Goal: Task Accomplishment & Management: Manage account settings

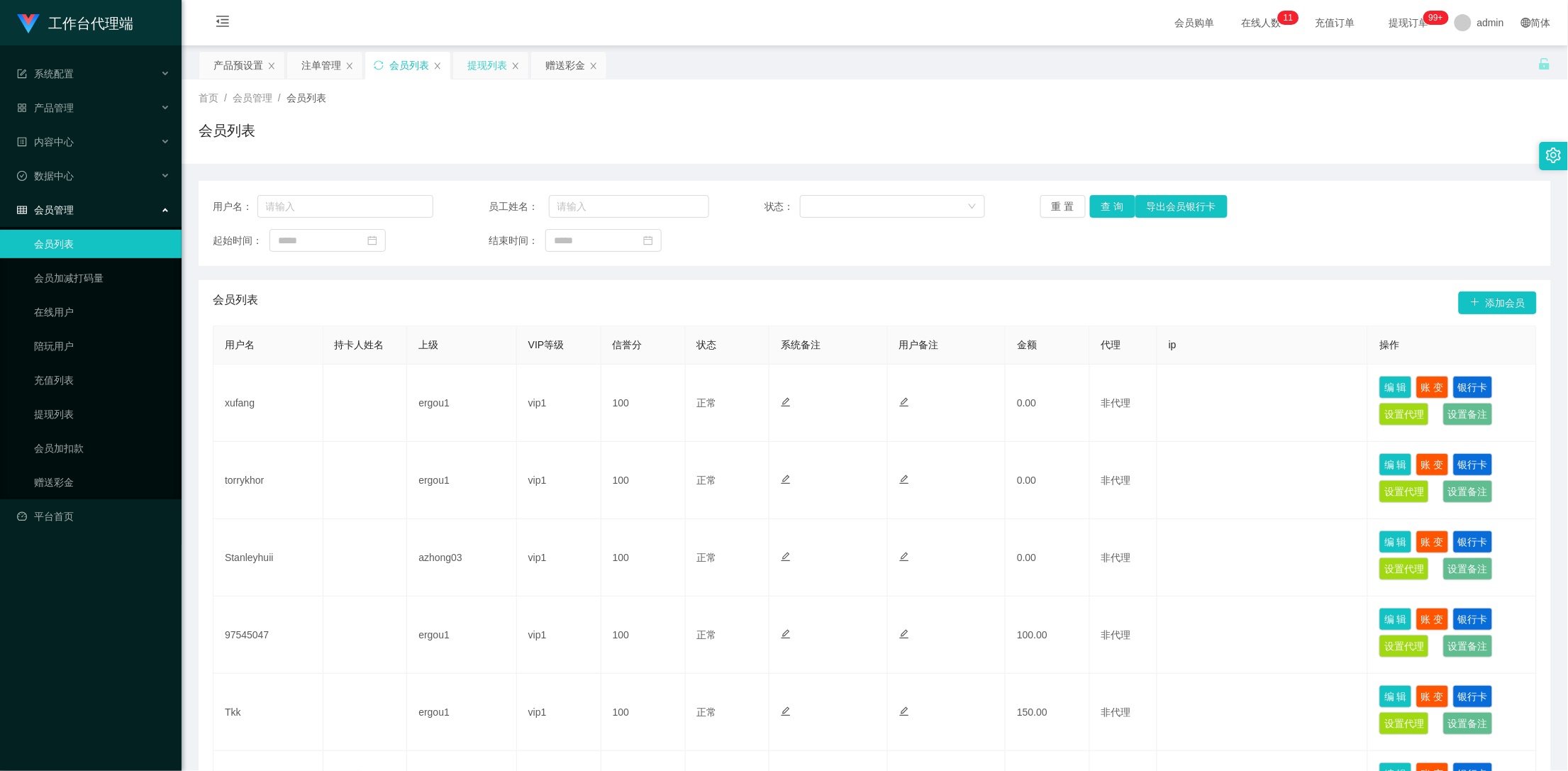
click at [477, 69] on div "提现列表" at bounding box center [487, 66] width 40 height 27
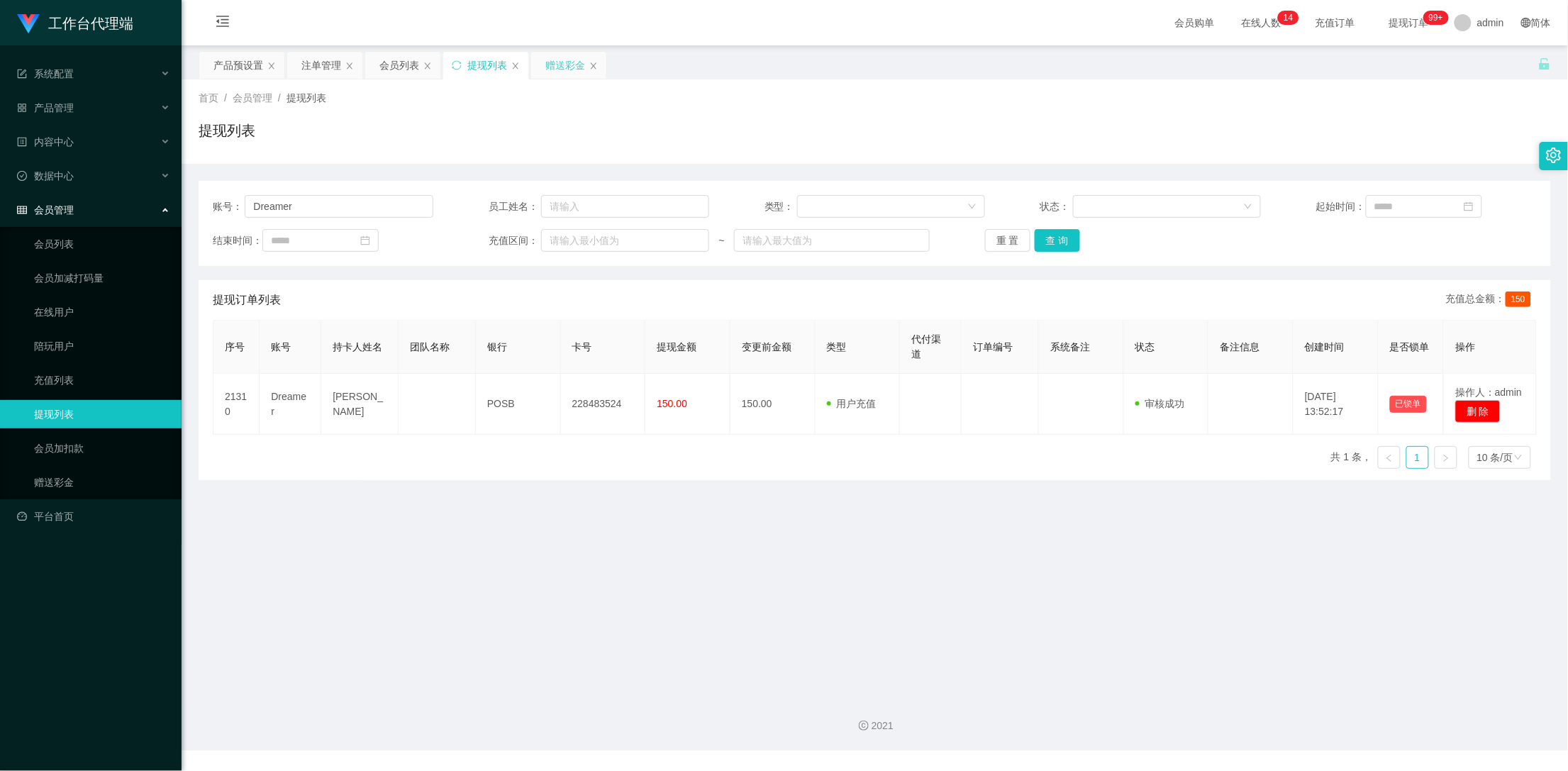
click at [566, 65] on div "赠送彩金" at bounding box center [565, 66] width 40 height 27
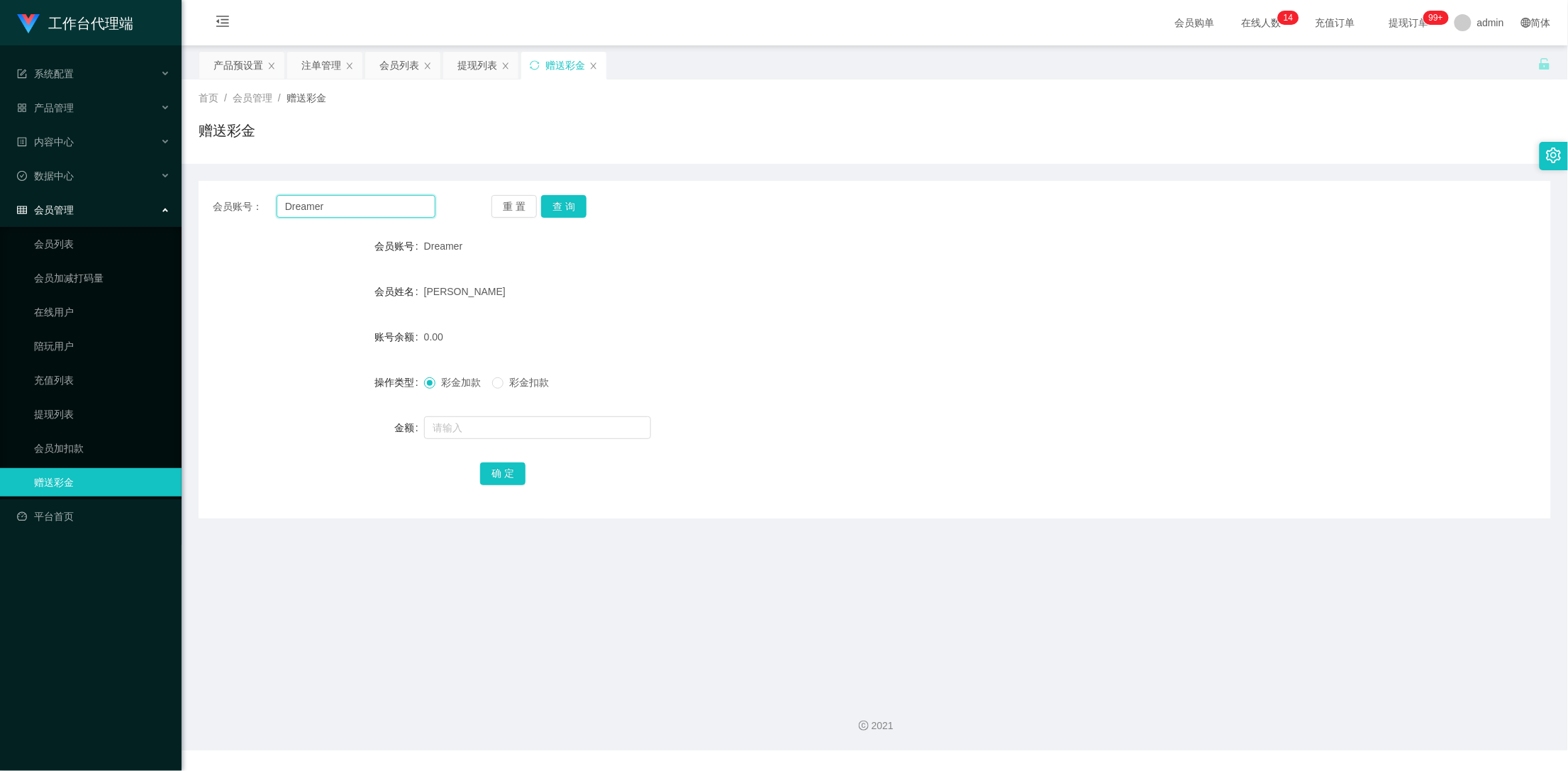
drag, startPoint x: 353, startPoint y: 202, endPoint x: 249, endPoint y: 201, distance: 104.0
click at [249, 201] on div "会员账号： Dreamer" at bounding box center [323, 206] width 222 height 22
type input "93480526"
click at [559, 207] on button "查 询" at bounding box center [563, 206] width 45 height 22
click at [470, 425] on input "text" at bounding box center [537, 427] width 227 height 22
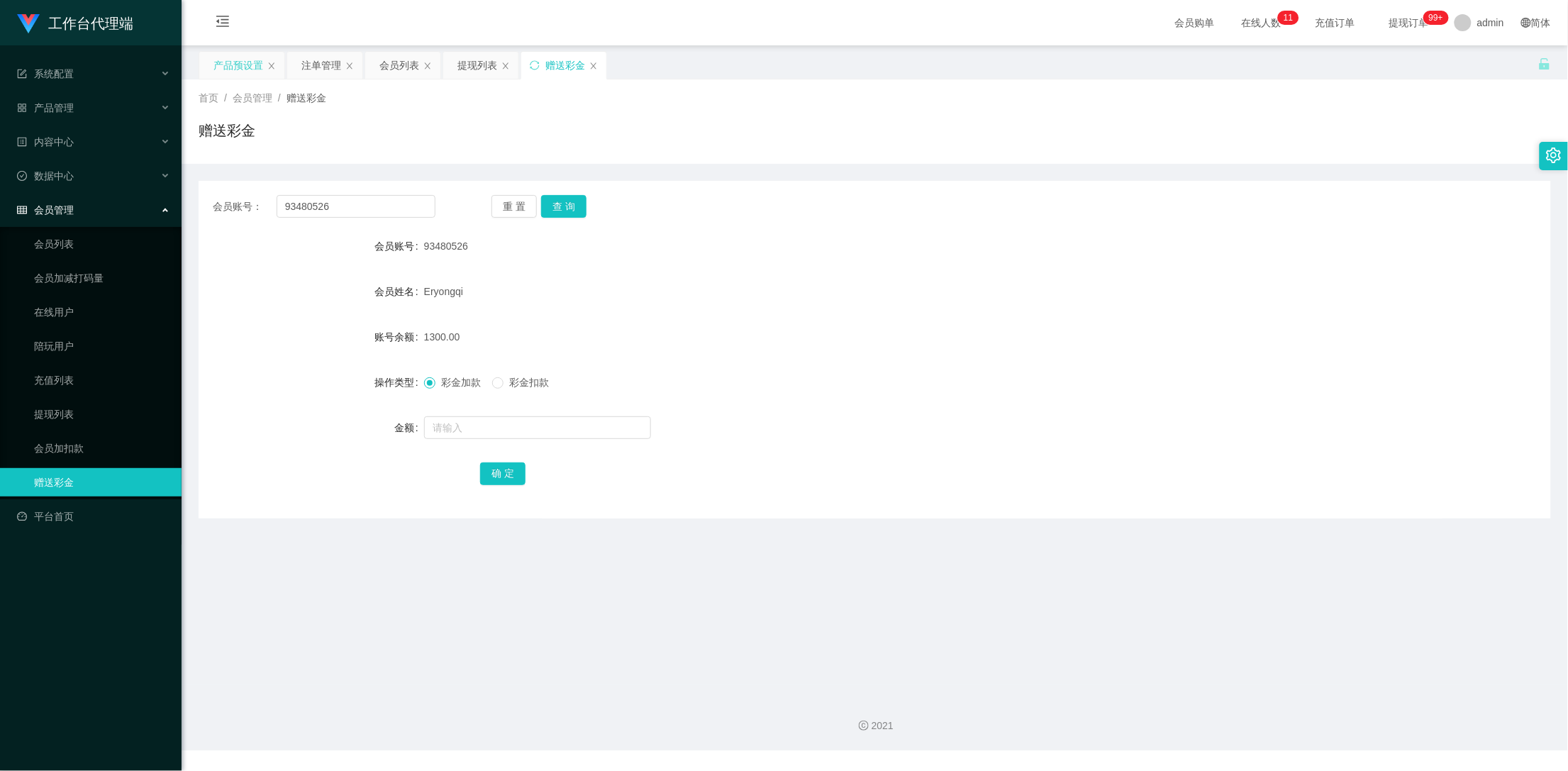
click at [235, 62] on div "产品预设置" at bounding box center [238, 66] width 50 height 27
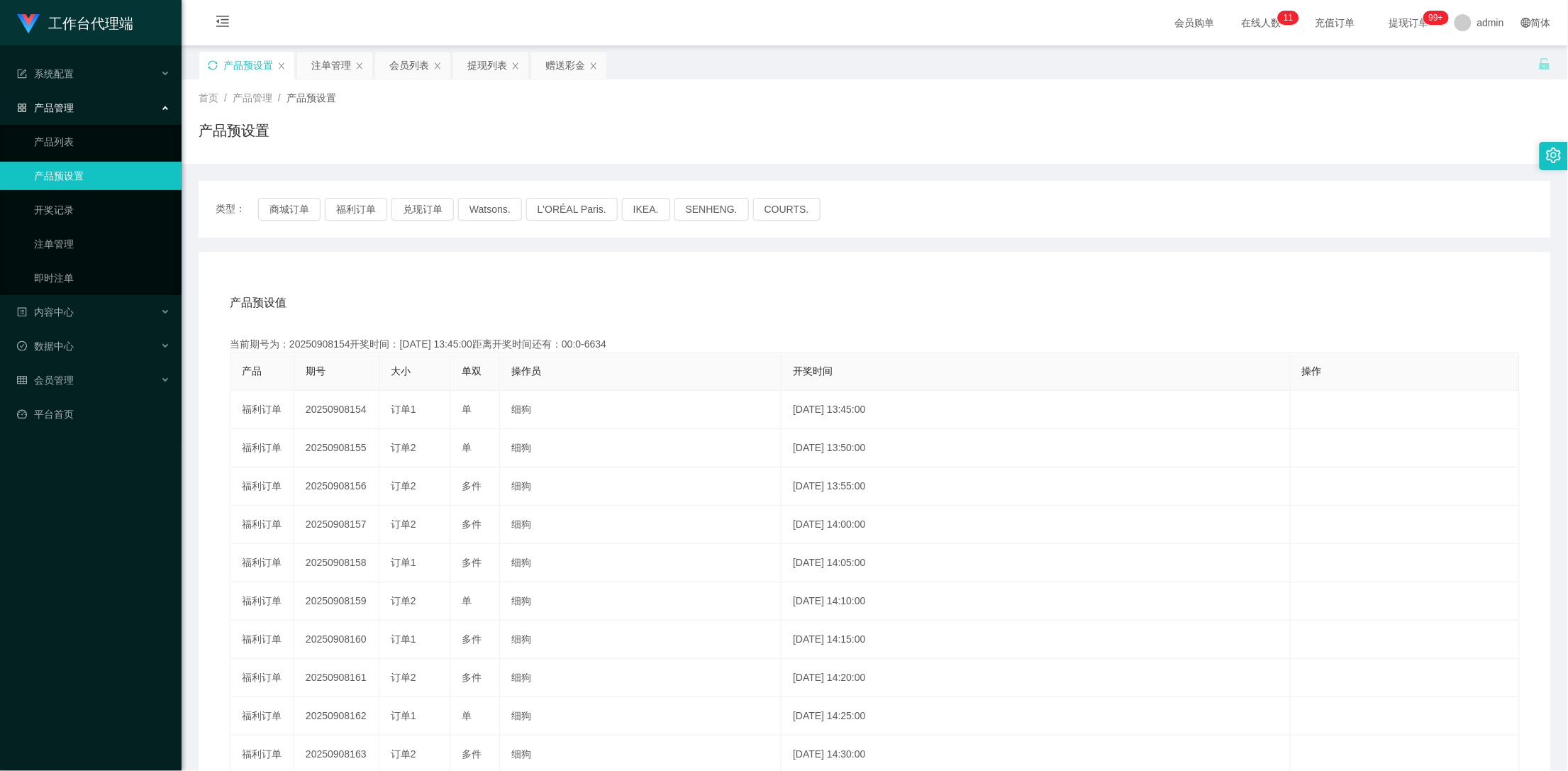
click at [212, 63] on icon "图标: sync" at bounding box center [212, 65] width 10 height 10
click at [561, 59] on div "赠送彩金" at bounding box center [565, 66] width 40 height 27
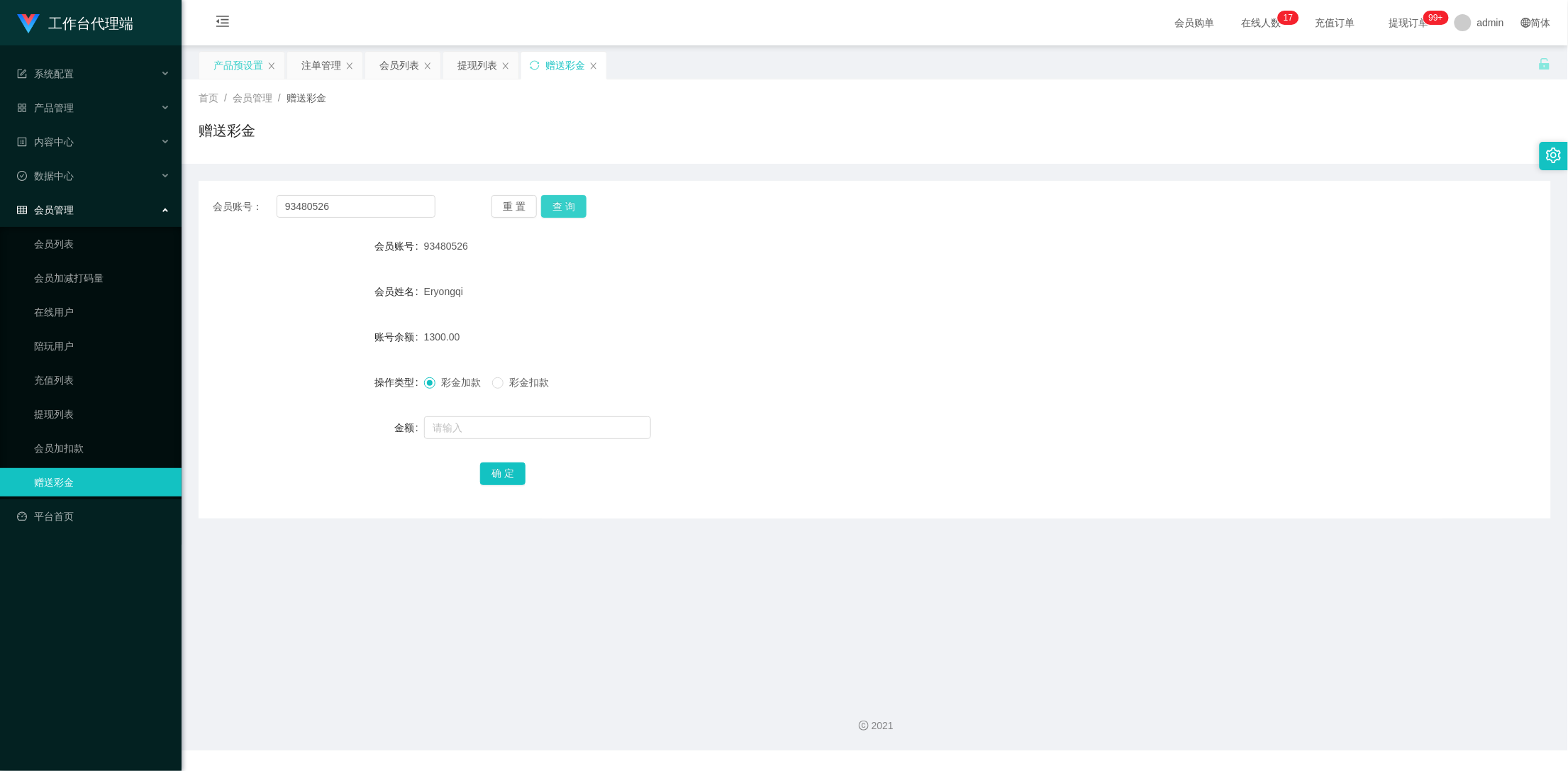
click at [562, 202] on button "查 询" at bounding box center [563, 206] width 45 height 22
click at [561, 203] on button "查 询" at bounding box center [563, 206] width 45 height 22
drag, startPoint x: 354, startPoint y: 206, endPoint x: 254, endPoint y: 199, distance: 100.2
click at [254, 199] on div "会员账号： 93480526" at bounding box center [323, 206] width 222 height 22
click at [396, 59] on div "会员列表" at bounding box center [400, 66] width 40 height 27
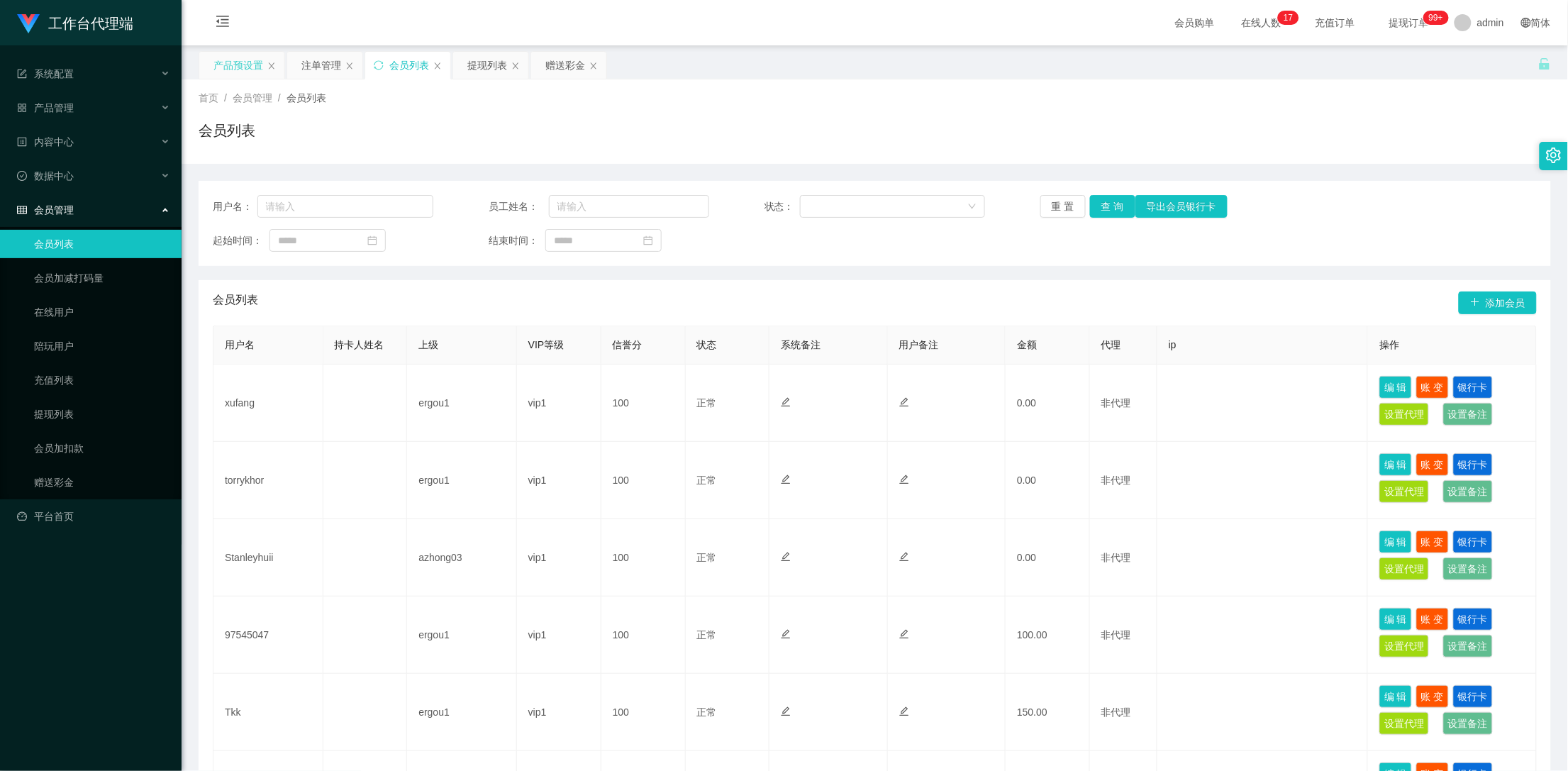
drag, startPoint x: 318, startPoint y: 59, endPoint x: 374, endPoint y: 136, distance: 95.2
click at [318, 58] on div "注单管理" at bounding box center [321, 66] width 40 height 27
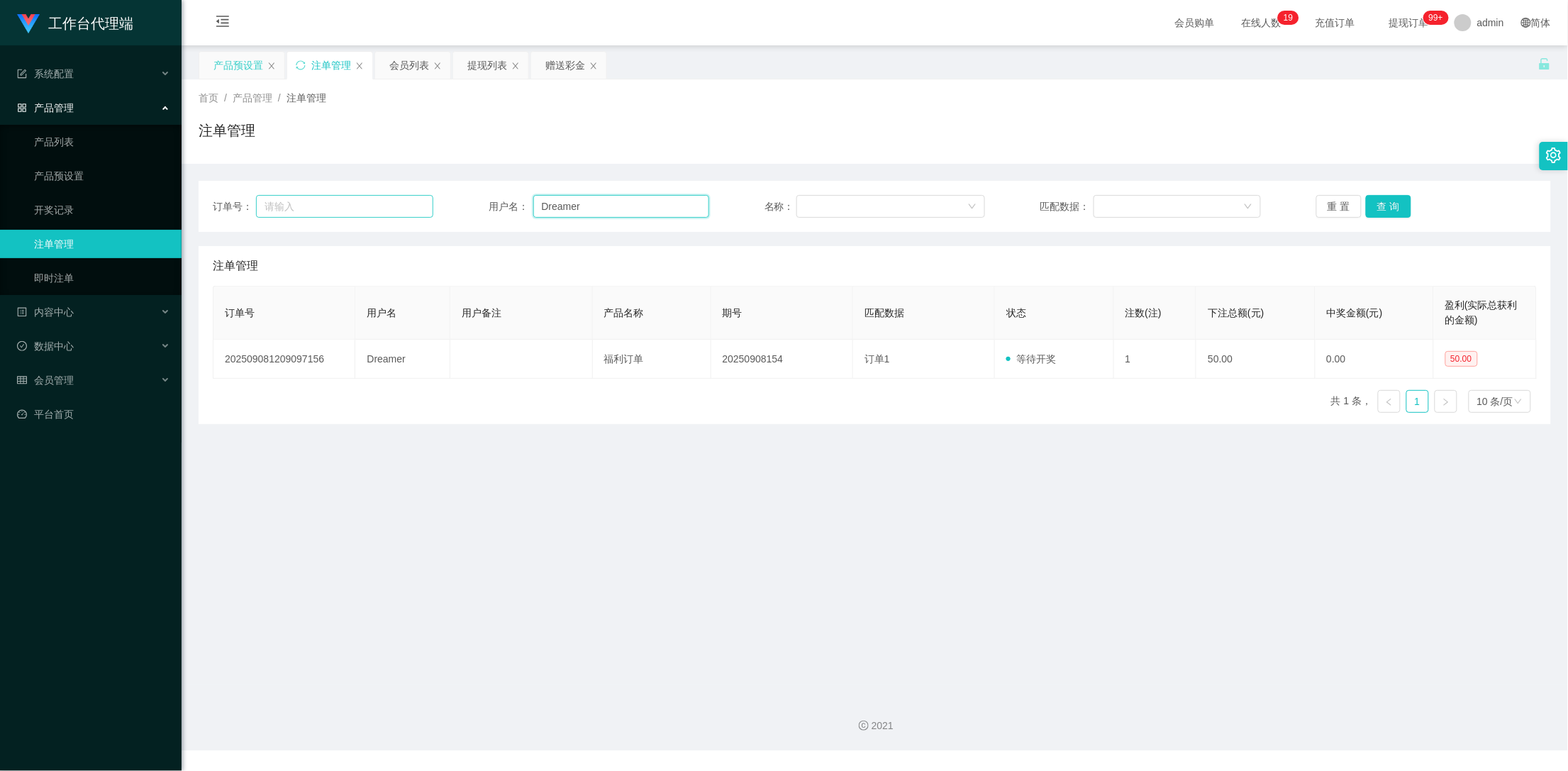
drag, startPoint x: 599, startPoint y: 203, endPoint x: 418, endPoint y: 201, distance: 181.0
click at [418, 201] on div "订单号： 用户名： Dreamer 名称： 匹配数据： 重 置 查 询" at bounding box center [874, 206] width 1324 height 22
paste input "93480526"
type input "93480526"
click at [1379, 203] on button "查 询" at bounding box center [1389, 206] width 45 height 22
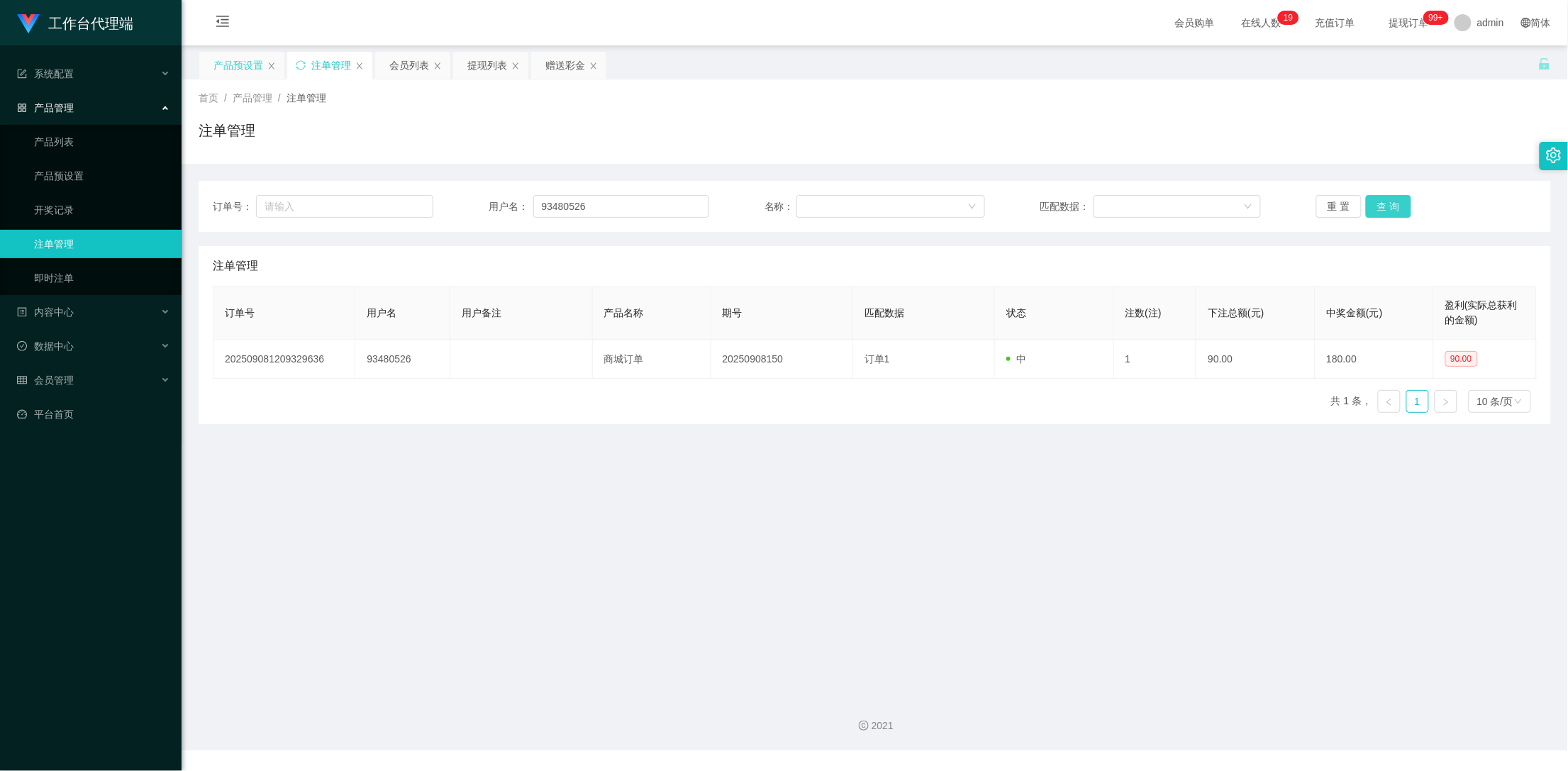
click at [1379, 203] on button "查 询" at bounding box center [1389, 206] width 45 height 22
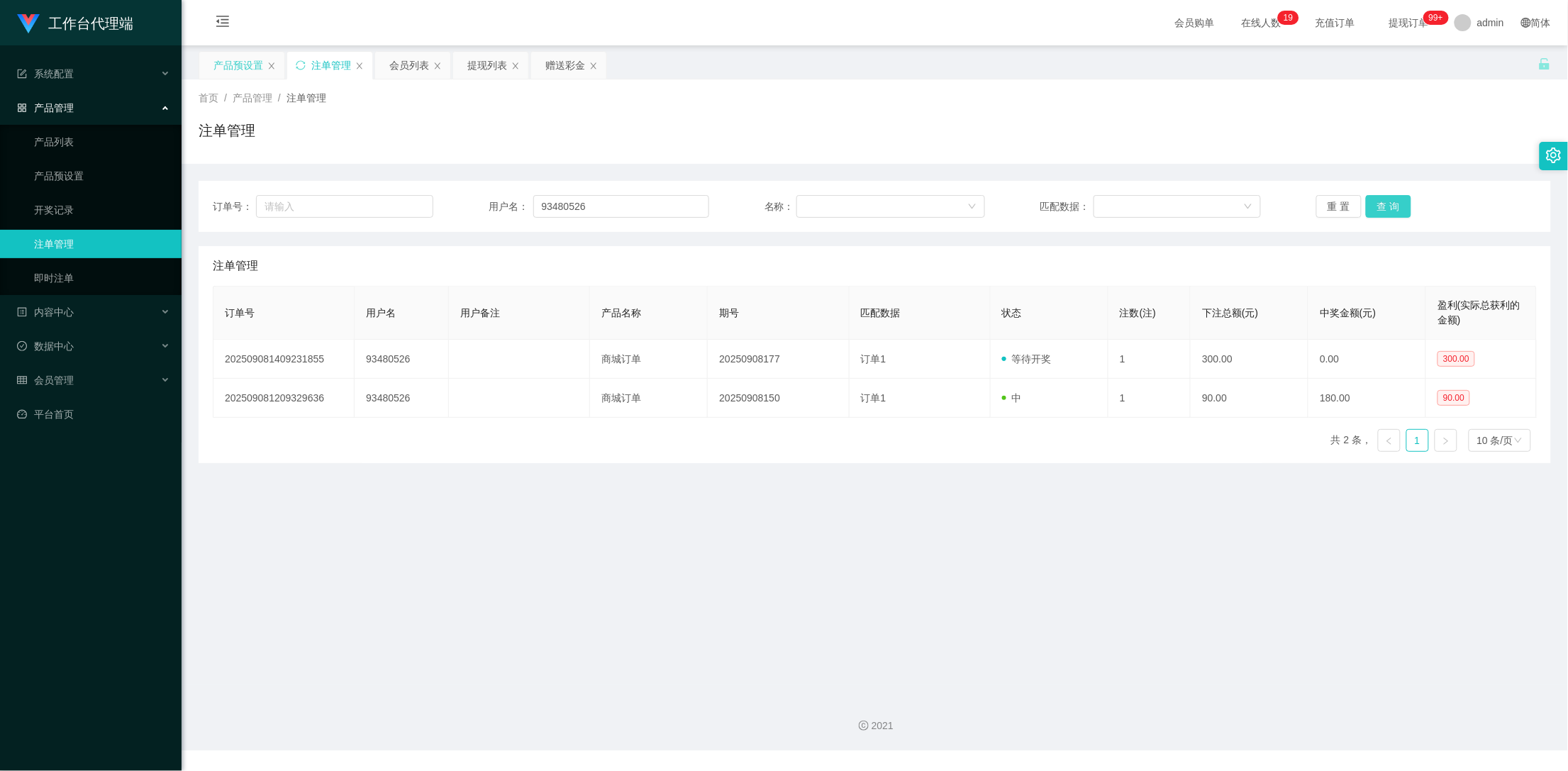
click at [1379, 203] on button "查 询" at bounding box center [1389, 206] width 45 height 22
click at [570, 62] on div "赠送彩金" at bounding box center [565, 66] width 40 height 27
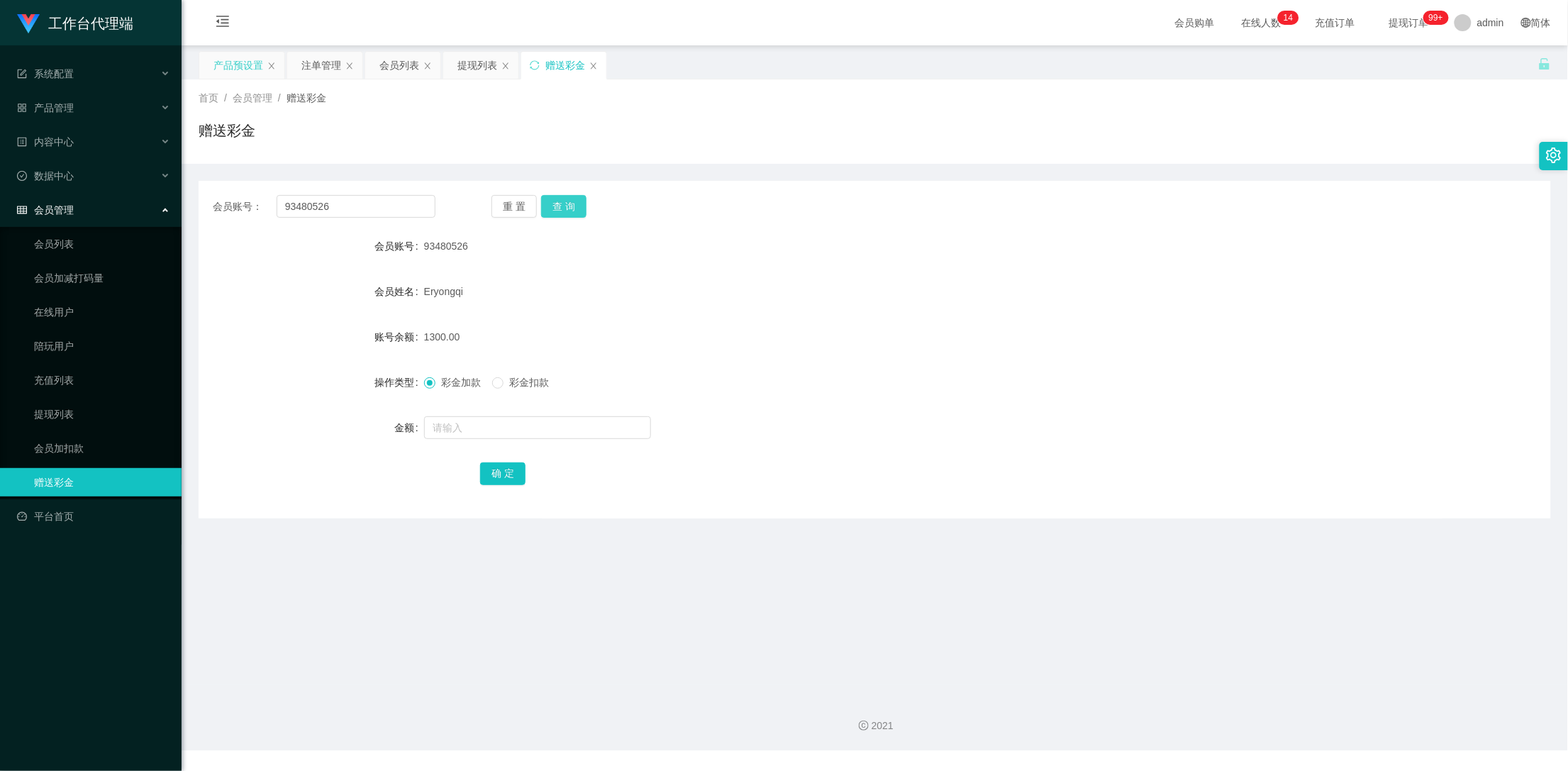
click at [567, 200] on button "查 询" at bounding box center [563, 206] width 45 height 22
drag, startPoint x: 339, startPoint y: 209, endPoint x: 277, endPoint y: 201, distance: 62.5
click at [277, 200] on input "93480526" at bounding box center [356, 206] width 159 height 22
drag, startPoint x: 502, startPoint y: 310, endPoint x: 512, endPoint y: 308, distance: 10.2
click at [510, 309] on form "会员账号 93480526 会员姓名 [PERSON_NAME] 账号余额 1600.00 操作类型 彩金加款 彩金扣款 金额 确 定" at bounding box center [875, 360] width 1353 height 256
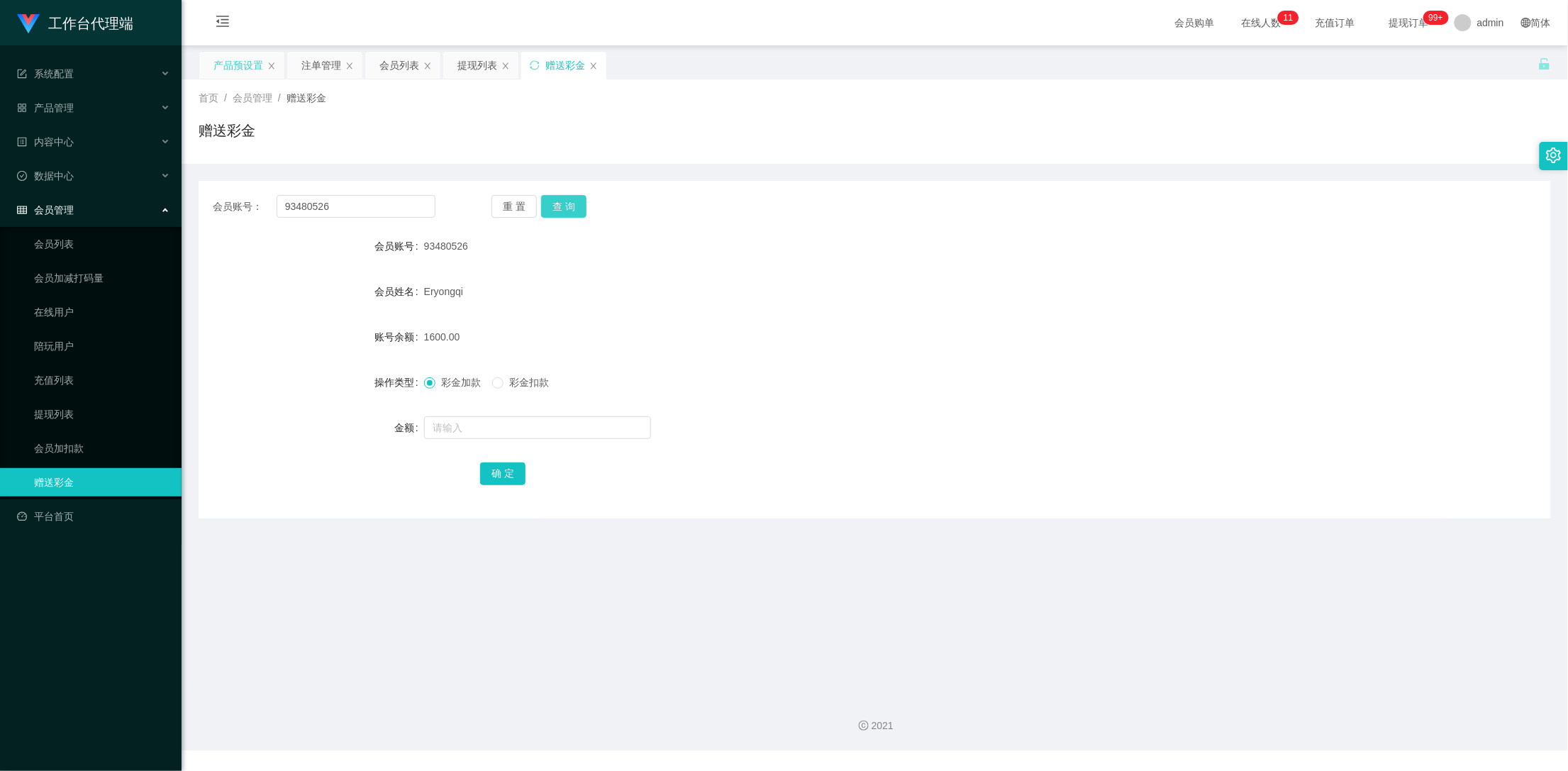
click at [564, 207] on button "查 询" at bounding box center [563, 206] width 45 height 22
click at [478, 417] on input "text" at bounding box center [537, 427] width 227 height 22
type input "3000"
click at [497, 473] on button "确 定" at bounding box center [503, 473] width 45 height 22
drag, startPoint x: 347, startPoint y: 200, endPoint x: 252, endPoint y: 202, distance: 95.0
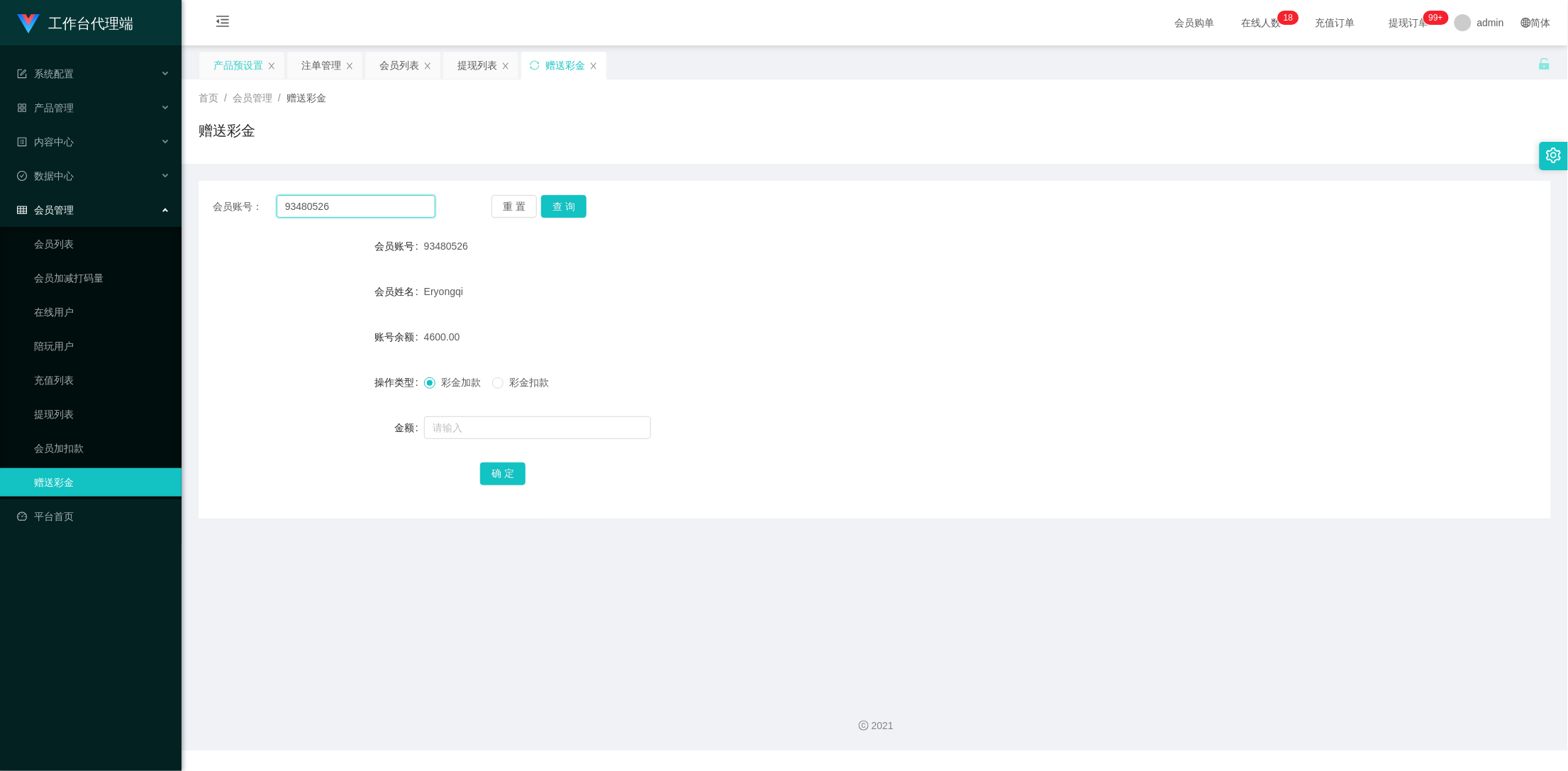
click at [252, 202] on div "会员账号： 93480526" at bounding box center [323, 206] width 222 height 22
click at [223, 59] on div "产品预设置" at bounding box center [238, 66] width 50 height 27
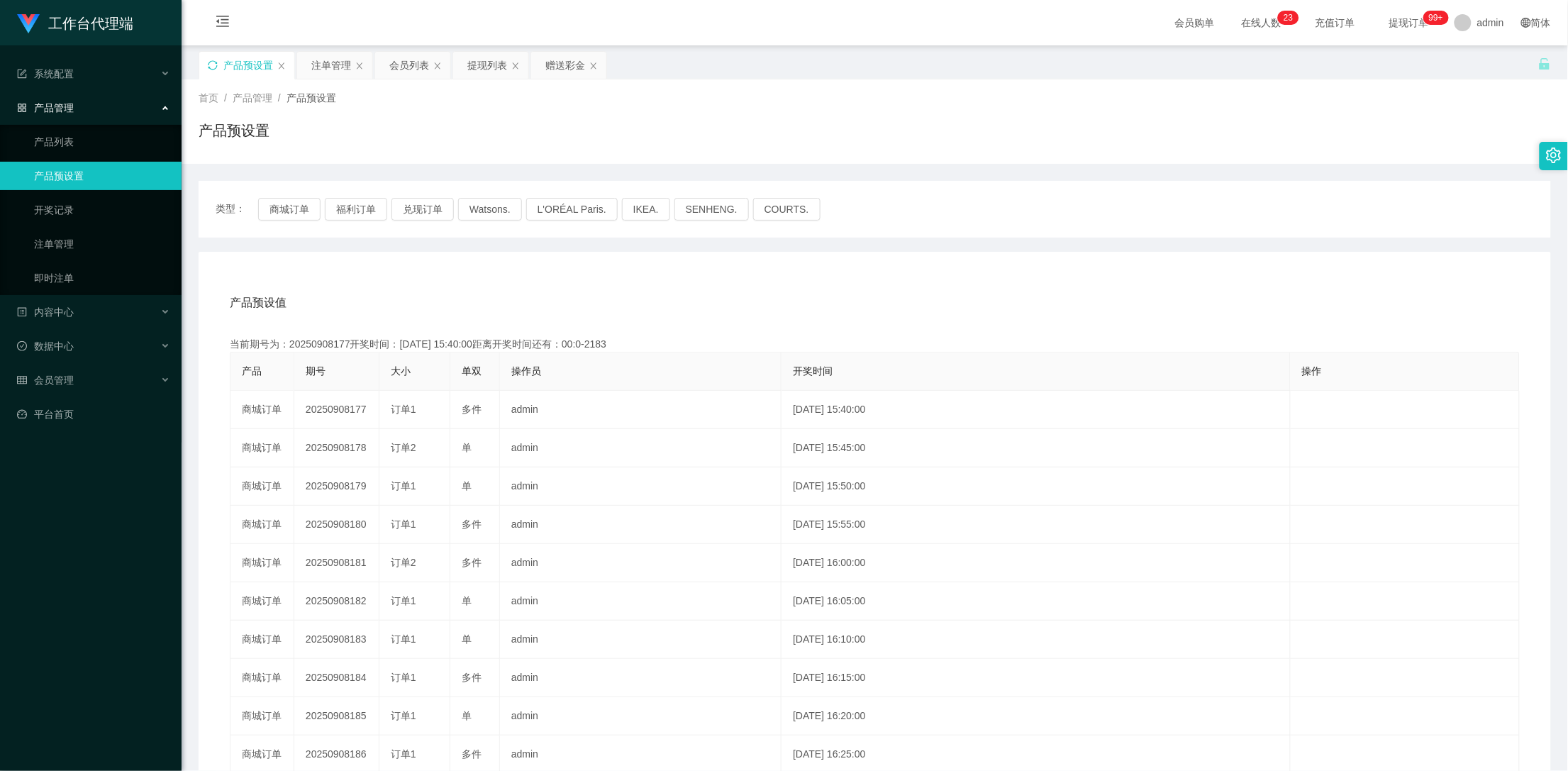
click at [208, 67] on icon "图标: sync" at bounding box center [212, 65] width 10 height 10
click at [358, 206] on button "福利订单" at bounding box center [356, 209] width 62 height 22
click at [410, 59] on div "会员列表" at bounding box center [410, 66] width 40 height 27
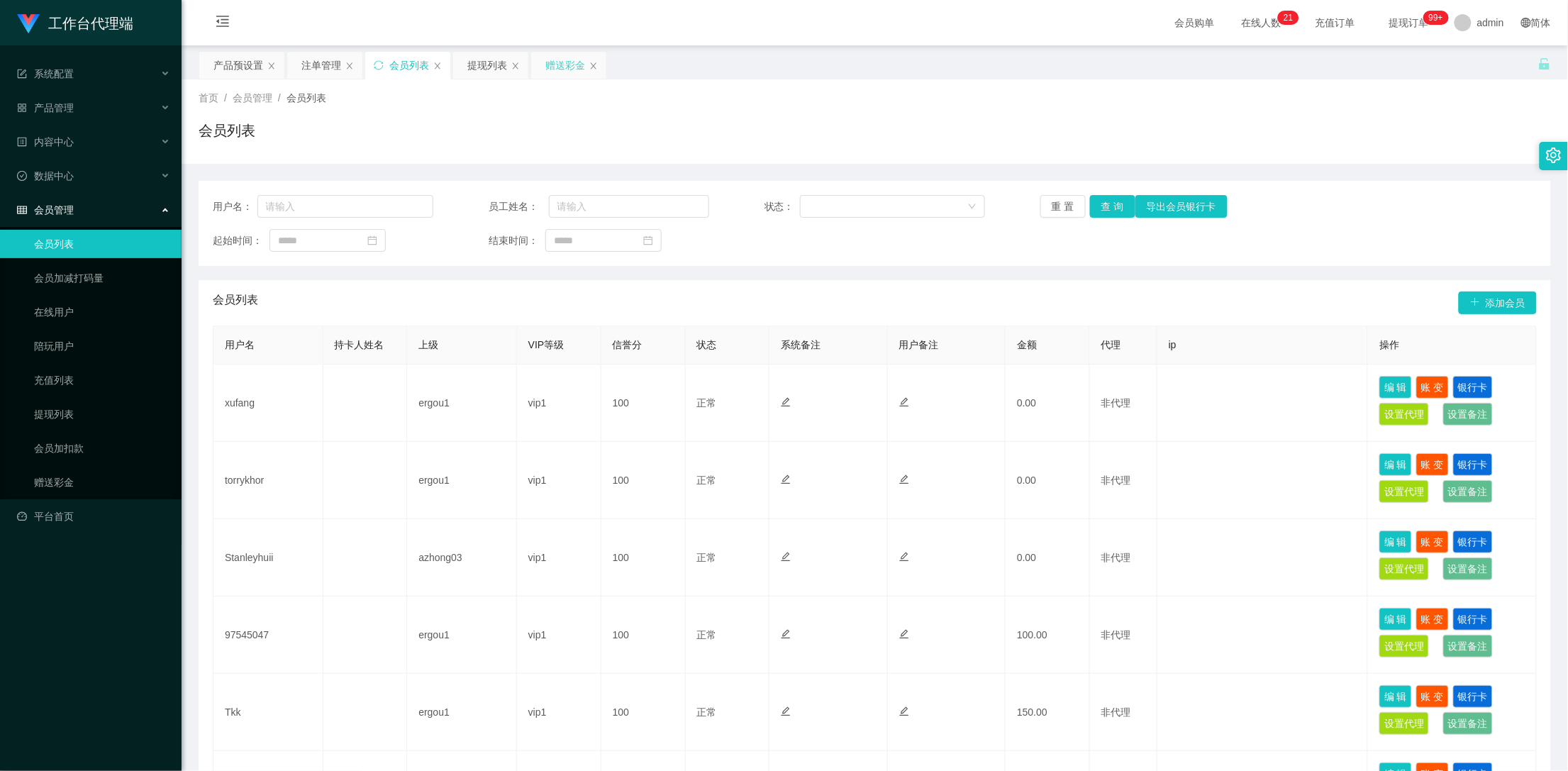
click at [553, 68] on div "赠送彩金" at bounding box center [565, 66] width 40 height 27
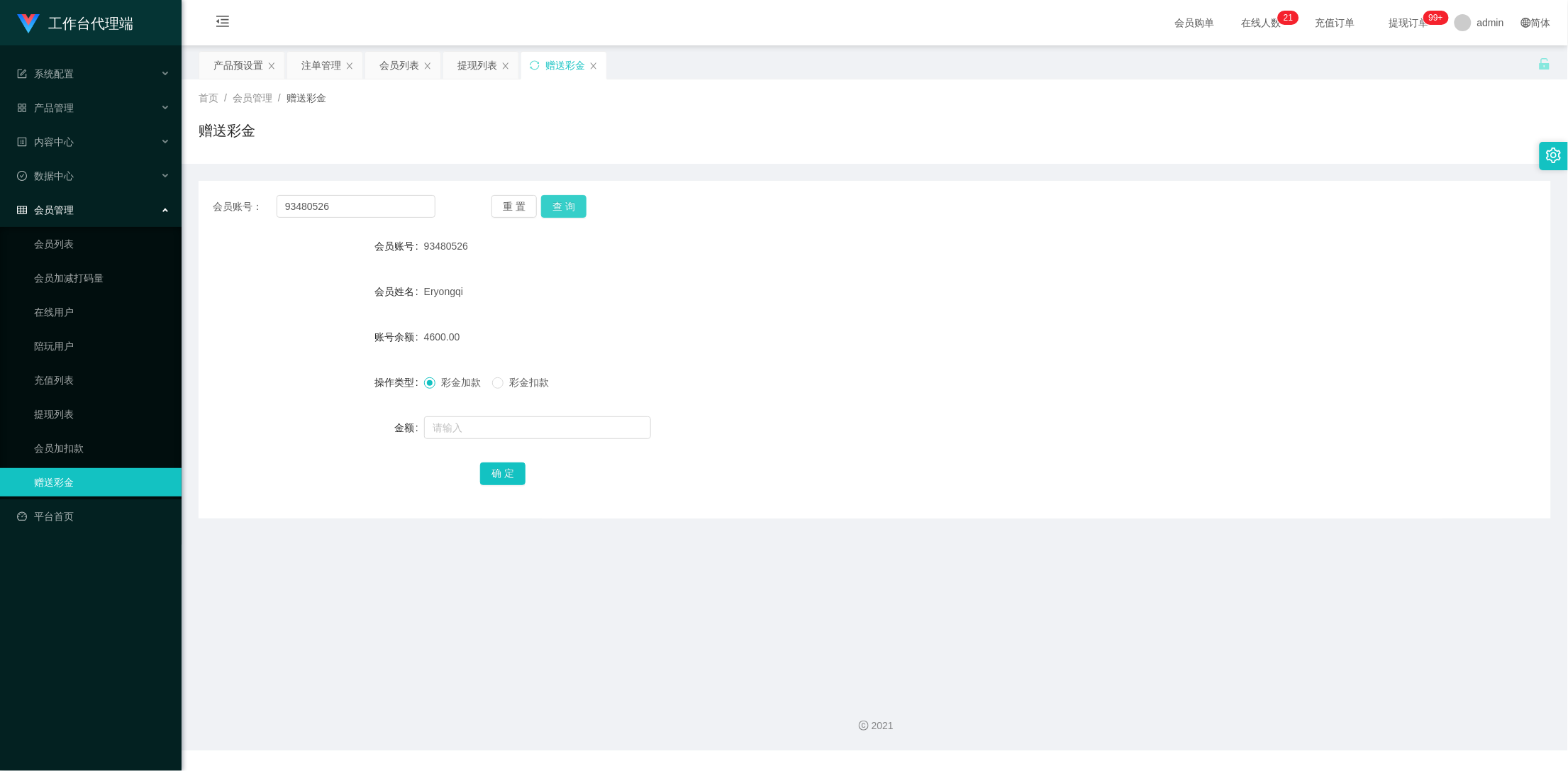
click at [570, 205] on button "查 询" at bounding box center [563, 206] width 45 height 22
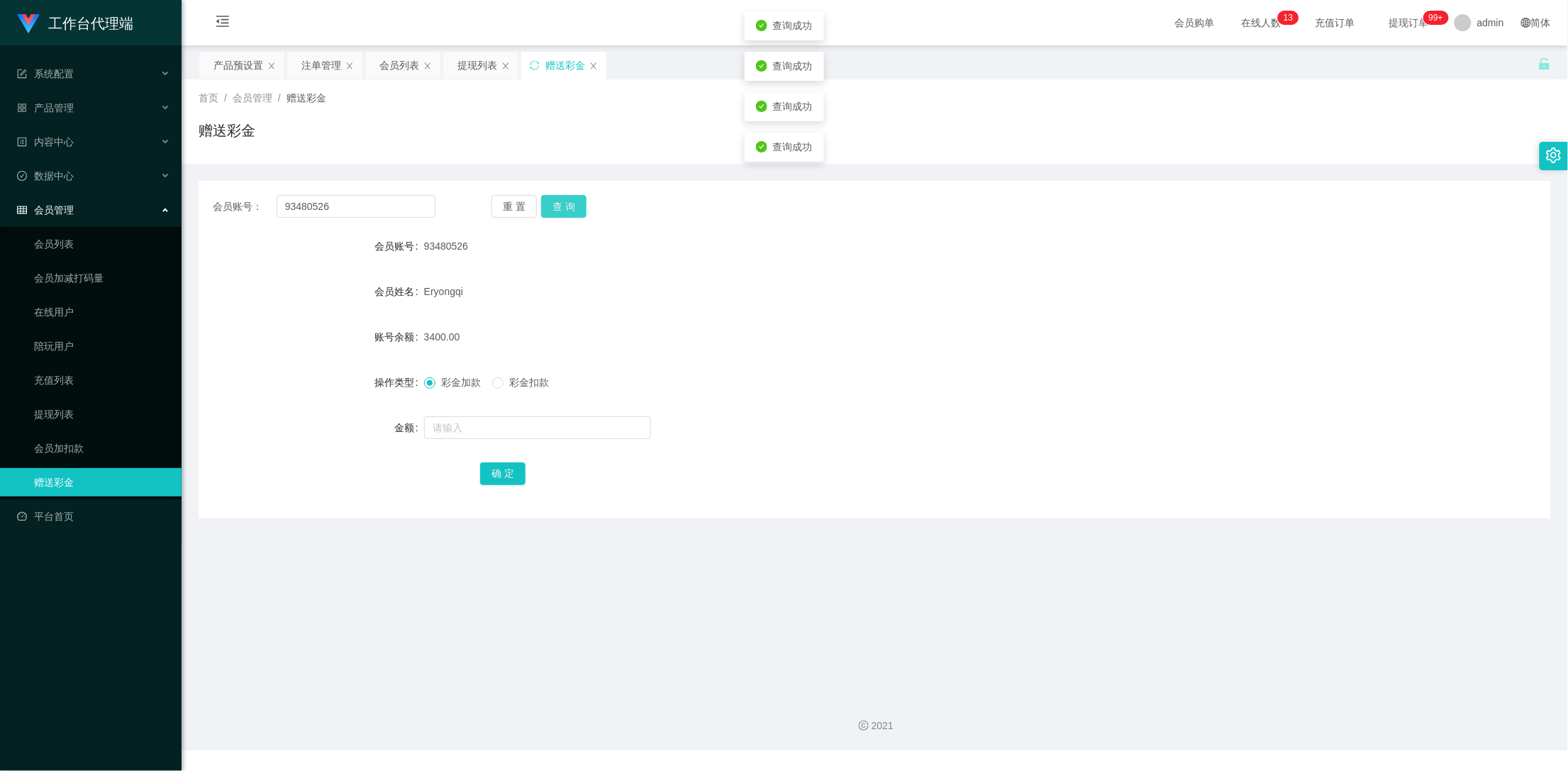
click at [570, 205] on button "查 询" at bounding box center [563, 206] width 45 height 22
click at [570, 205] on button "查 询" at bounding box center [572, 206] width 61 height 22
click at [329, 65] on div "注单管理" at bounding box center [321, 66] width 40 height 27
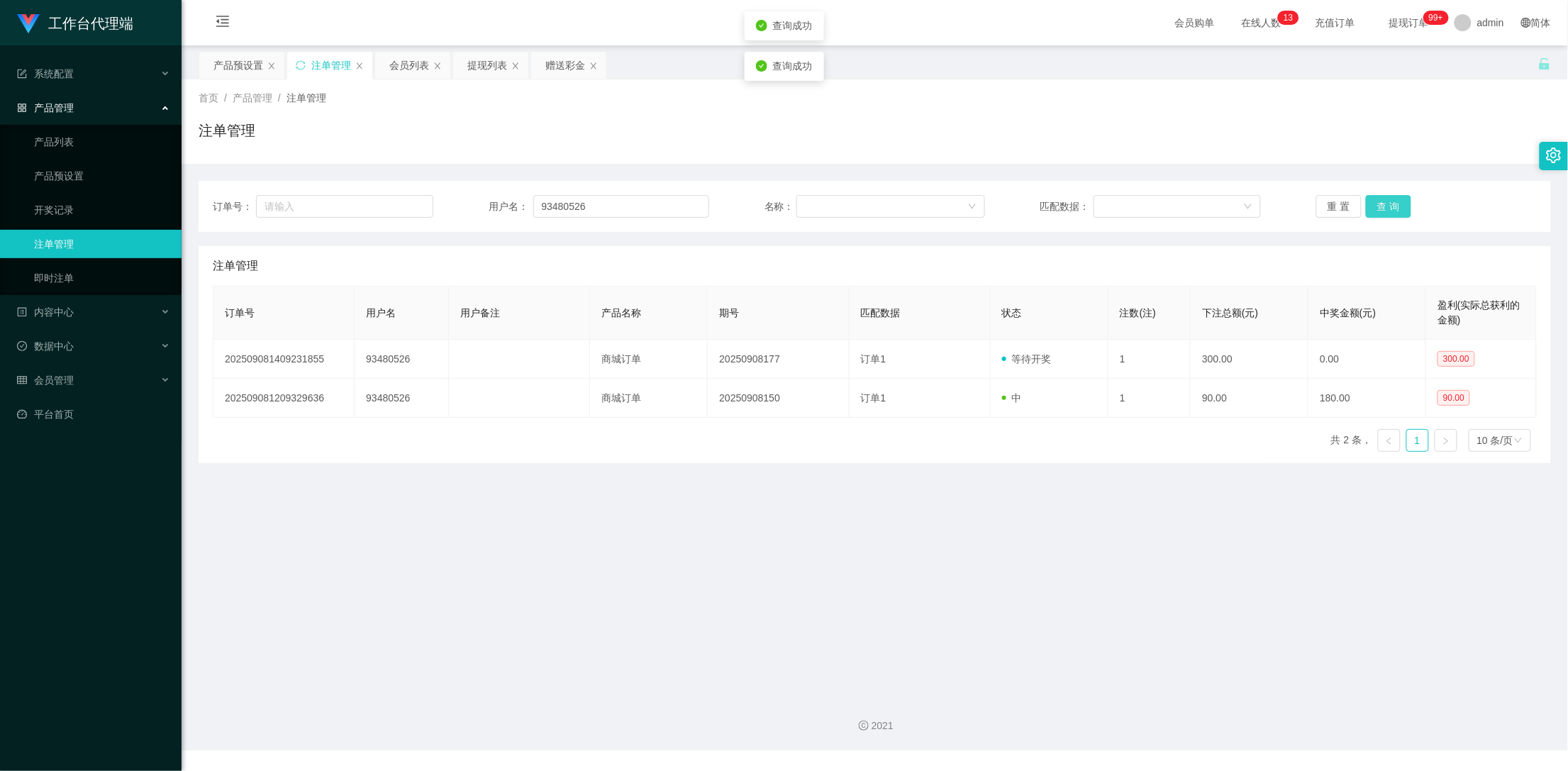
click at [1373, 206] on button "查 询" at bounding box center [1389, 206] width 45 height 22
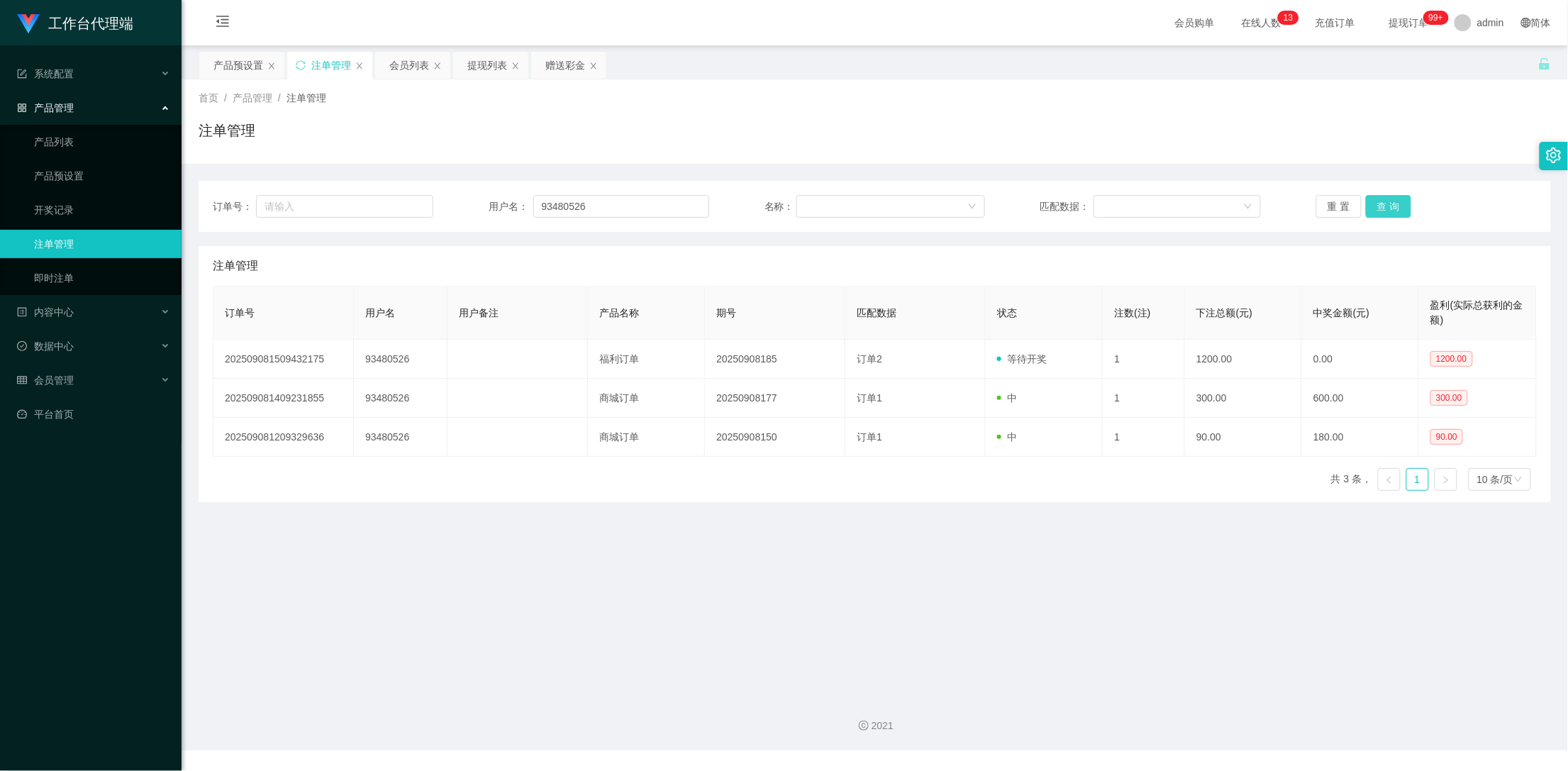
click at [1377, 206] on button "查 询" at bounding box center [1389, 206] width 45 height 22
click at [540, 60] on div "赠送彩金" at bounding box center [569, 66] width 76 height 27
click at [555, 58] on div "赠送彩金" at bounding box center [565, 66] width 40 height 27
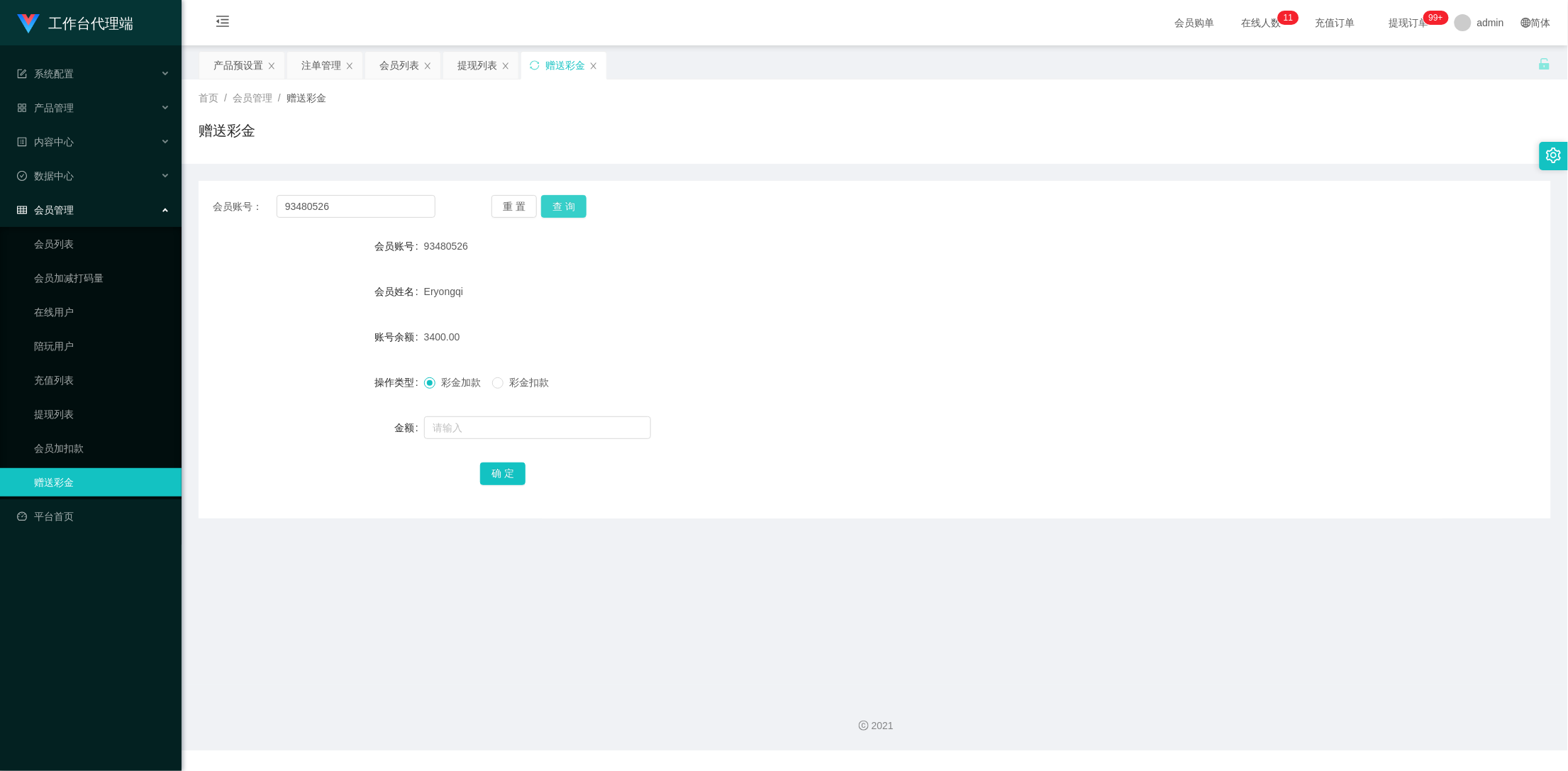
click at [564, 204] on button "查 询" at bounding box center [563, 206] width 45 height 22
click at [568, 209] on button "查 询" at bounding box center [563, 206] width 45 height 22
click at [568, 207] on button "查 询" at bounding box center [563, 206] width 45 height 22
drag, startPoint x: 366, startPoint y: 203, endPoint x: 282, endPoint y: 206, distance: 84.1
click at [282, 206] on input "93480526" at bounding box center [356, 206] width 159 height 22
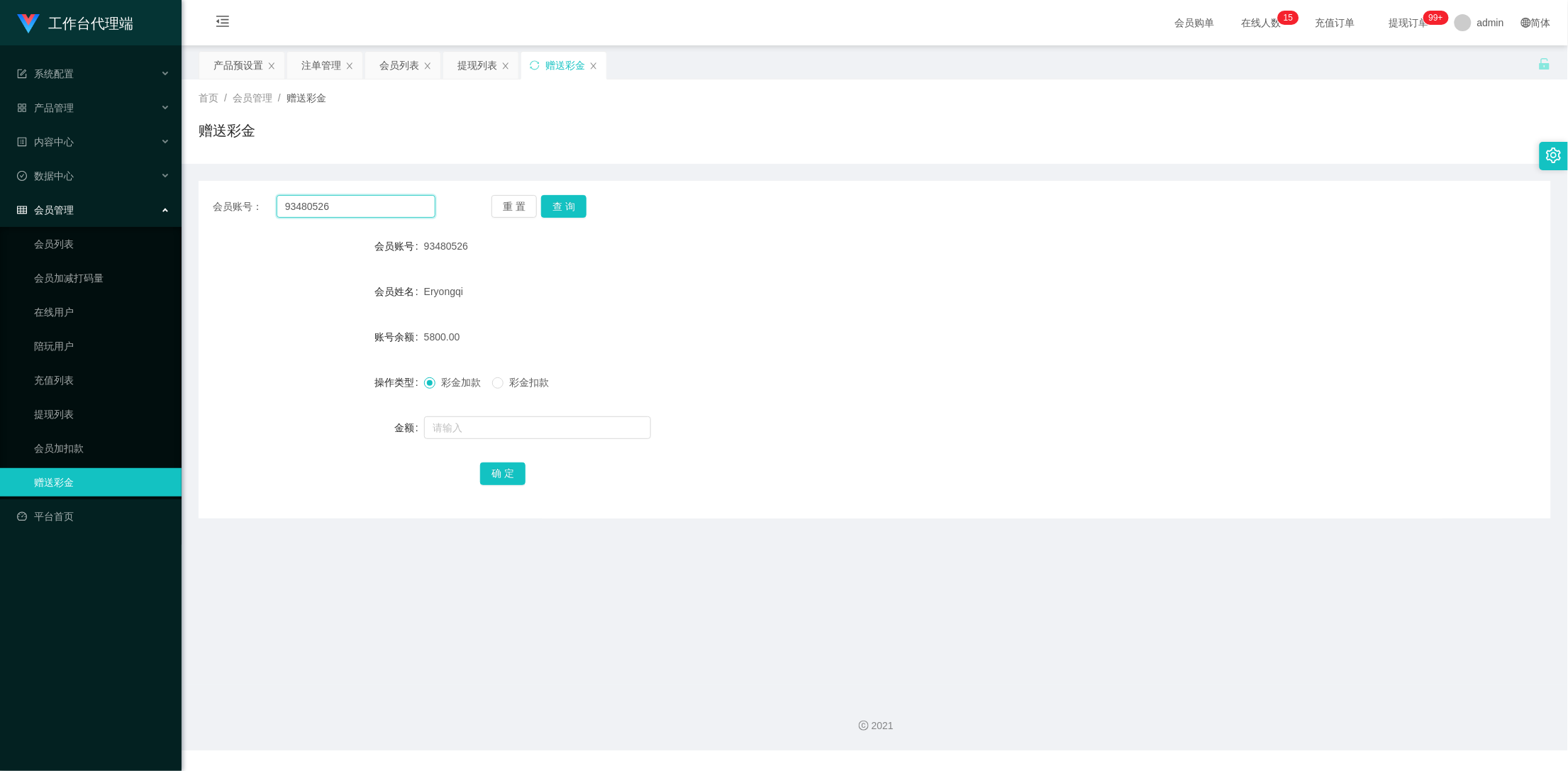
click at [361, 203] on input "93480526" at bounding box center [356, 206] width 159 height 22
drag, startPoint x: 351, startPoint y: 206, endPoint x: 262, endPoint y: 202, distance: 89.1
click at [262, 202] on div "会员账号： 93480526" at bounding box center [323, 206] width 222 height 22
click at [563, 216] on button "查 询" at bounding box center [563, 206] width 45 height 22
